Goal: Task Accomplishment & Management: Manage account settings

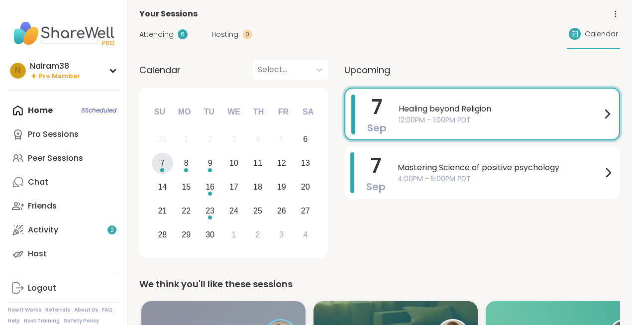
click at [421, 108] on span "Healing beyond Religion" at bounding box center [499, 109] width 202 height 12
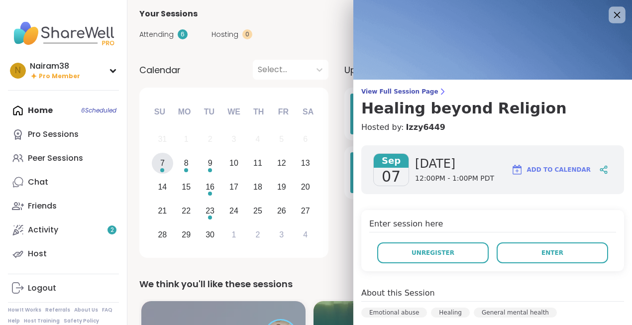
click at [619, 13] on icon at bounding box center [616, 14] width 12 height 12
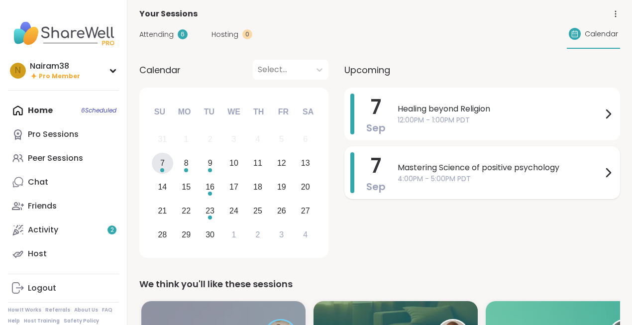
click at [459, 172] on span "Mastering Science of positive psychology" at bounding box center [499, 168] width 204 height 12
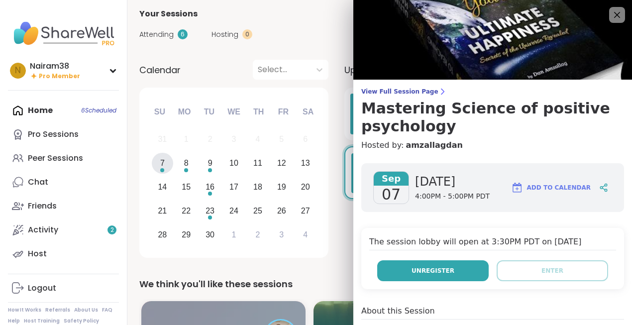
click at [433, 274] on span "Unregister" at bounding box center [432, 270] width 43 height 9
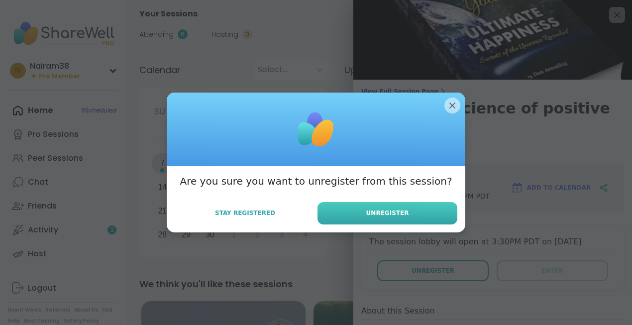
click at [401, 211] on span "Unregister" at bounding box center [387, 212] width 43 height 9
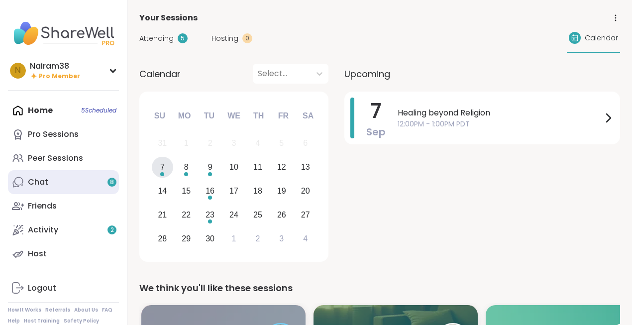
click at [66, 187] on link "Chat 8" at bounding box center [63, 182] width 111 height 24
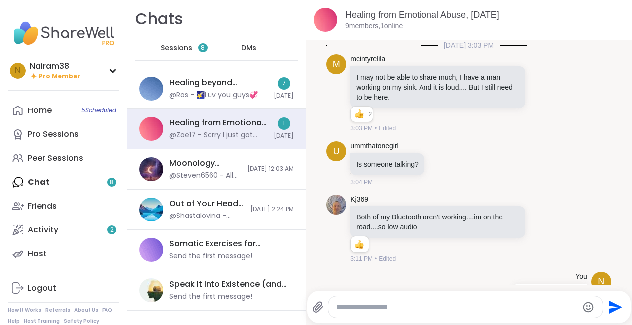
scroll to position [1558, 0]
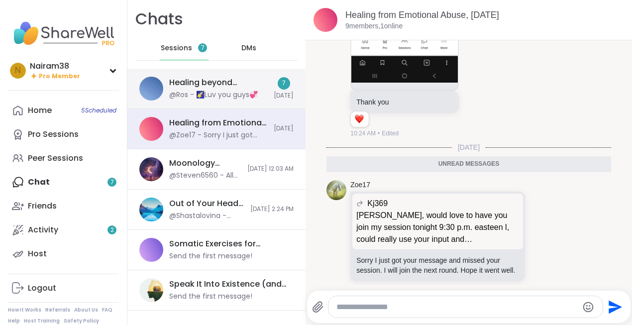
click at [217, 93] on div "@Ros - 🌠Luv you guys💞" at bounding box center [213, 95] width 89 height 10
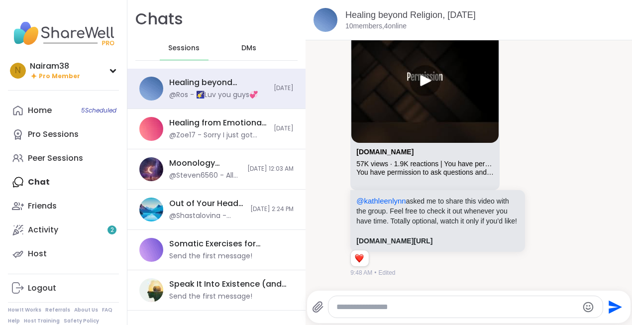
scroll to position [355, 0]
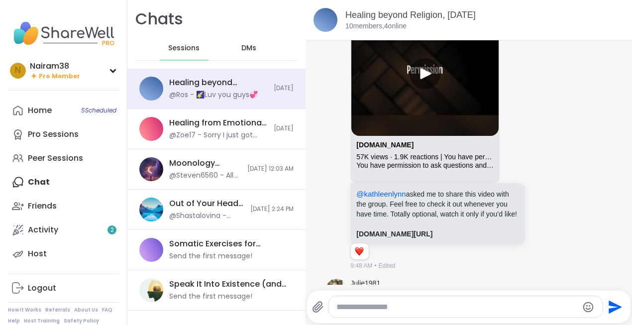
click at [422, 205] on p "@[PERSON_NAME] asked me to share this video with the group. Feel free to check …" at bounding box center [437, 204] width 163 height 30
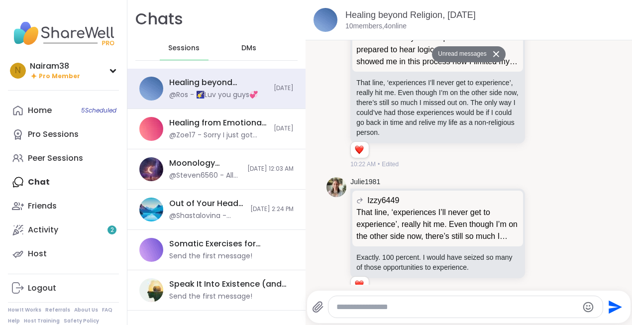
scroll to position [961, 0]
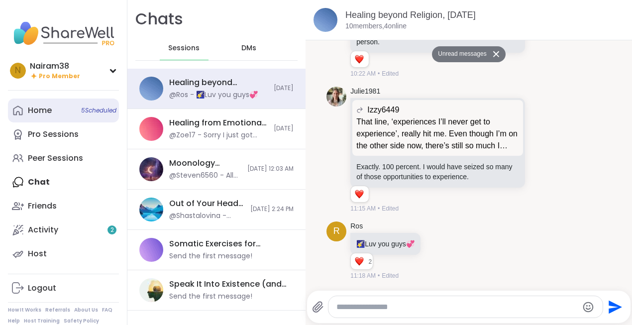
click at [58, 113] on link "Home 5 Scheduled" at bounding box center [63, 110] width 111 height 24
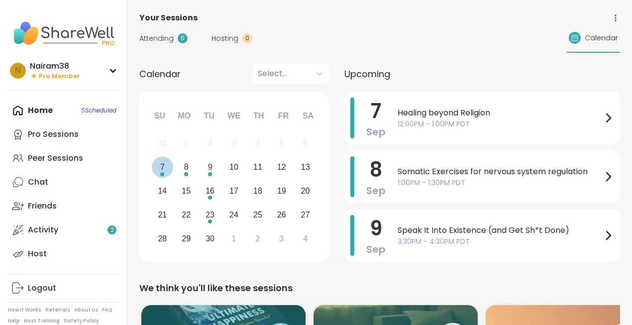
click at [163, 168] on div "7" at bounding box center [162, 166] width 4 height 13
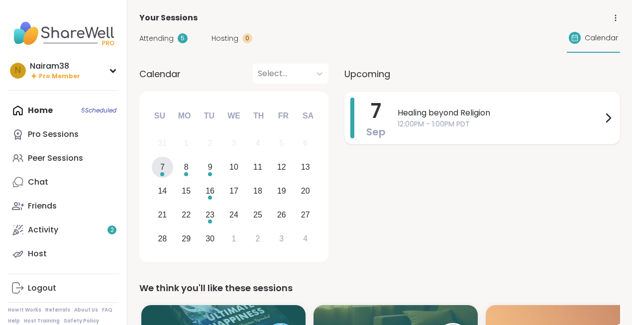
click at [416, 119] on span "12:00PM - 1:00PM PDT" at bounding box center [499, 124] width 204 height 10
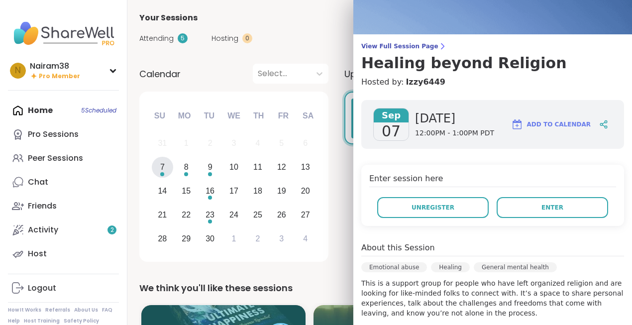
scroll to position [46, 0]
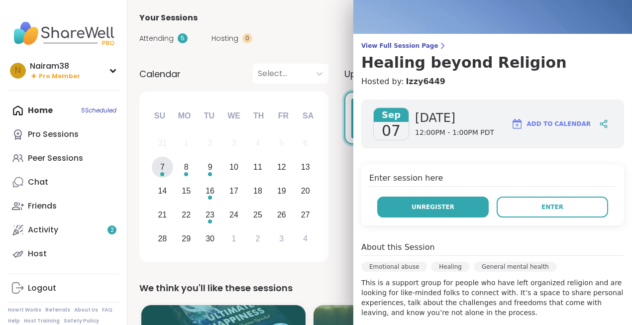
click at [435, 210] on span "Unregister" at bounding box center [432, 206] width 43 height 9
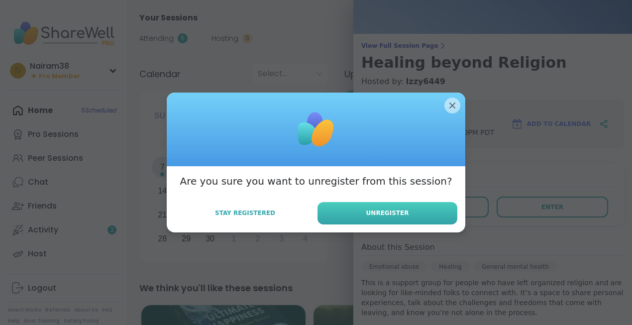
click at [408, 210] on button "Unregister" at bounding box center [387, 213] width 140 height 22
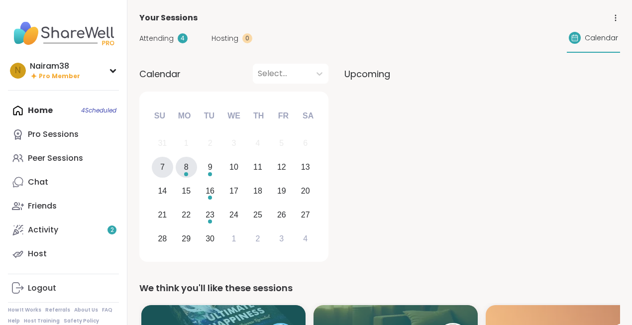
click at [187, 169] on div "8" at bounding box center [186, 166] width 4 height 13
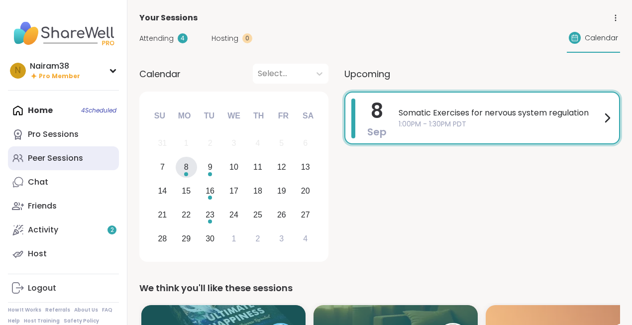
click at [71, 160] on div "Peer Sessions" at bounding box center [55, 158] width 55 height 11
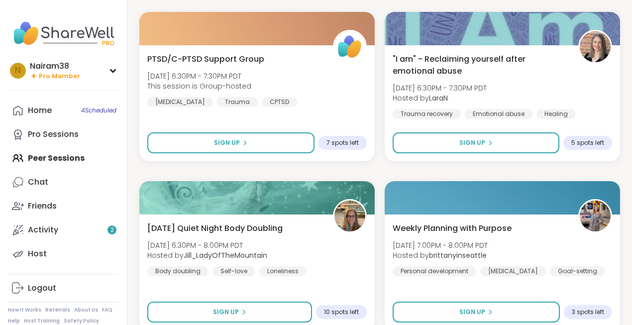
scroll to position [2161, 0]
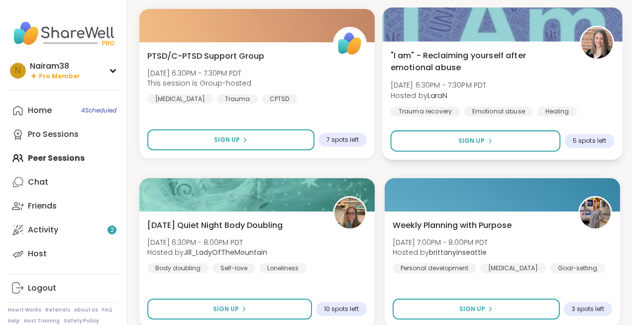
click at [548, 74] on div ""I am" - Reclaiming yourself after emotional abuse [DATE] 6:30PM - 7:30PM PDT H…" at bounding box center [502, 82] width 224 height 67
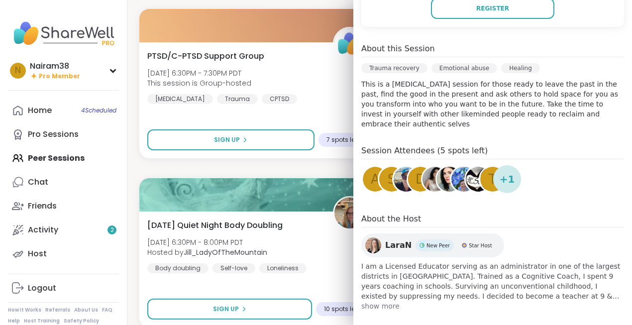
scroll to position [0, 0]
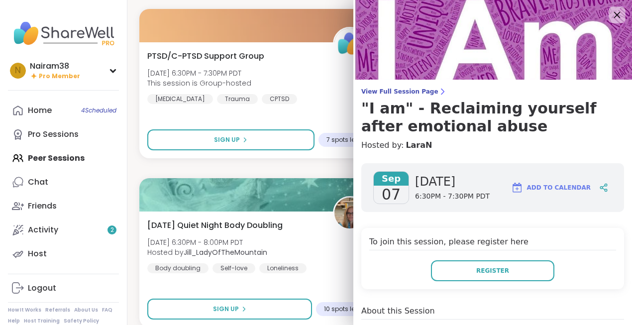
click at [618, 14] on icon at bounding box center [616, 14] width 12 height 12
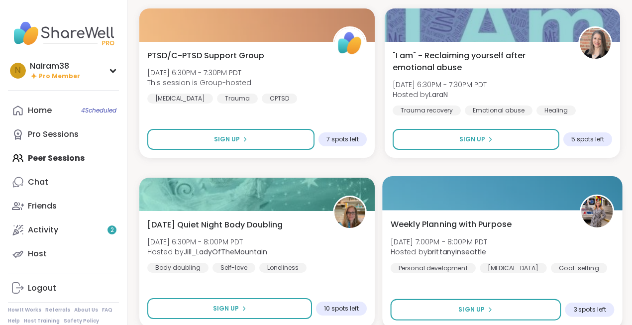
scroll to position [2166, 0]
